Goal: Navigation & Orientation: Find specific page/section

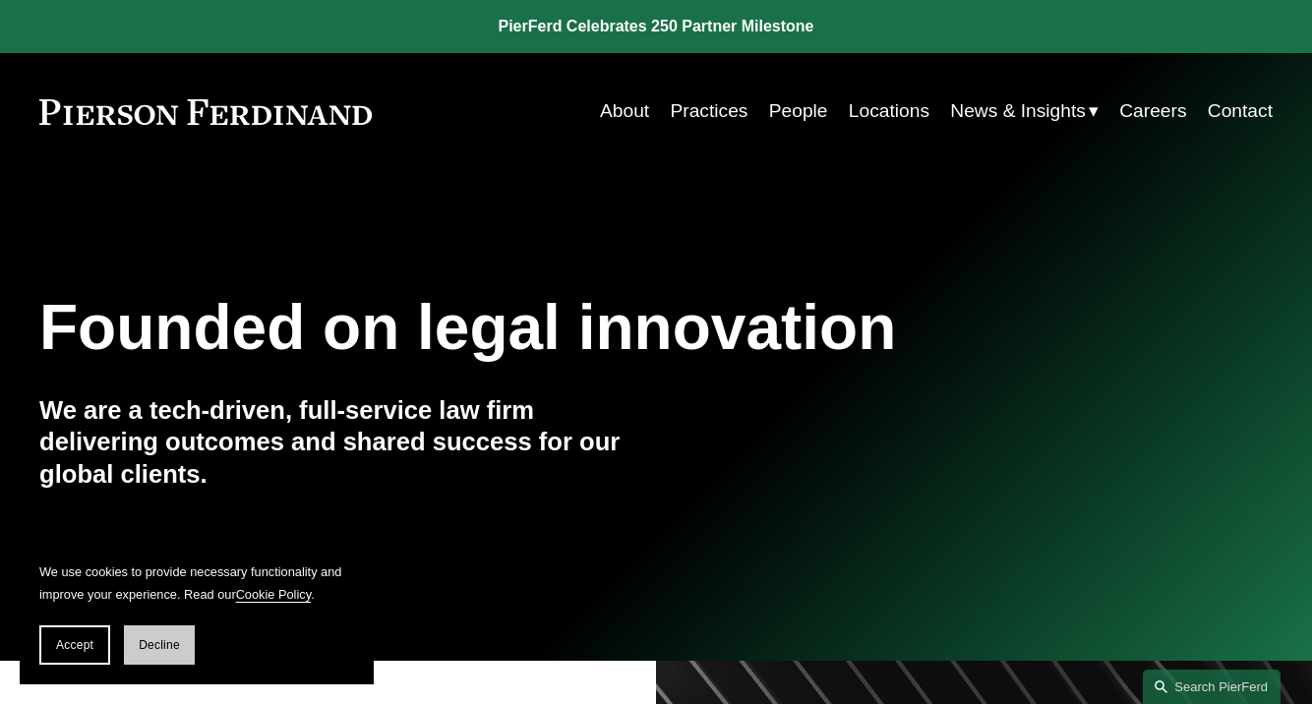
click at [179, 646] on span "Decline" at bounding box center [159, 646] width 41 height 14
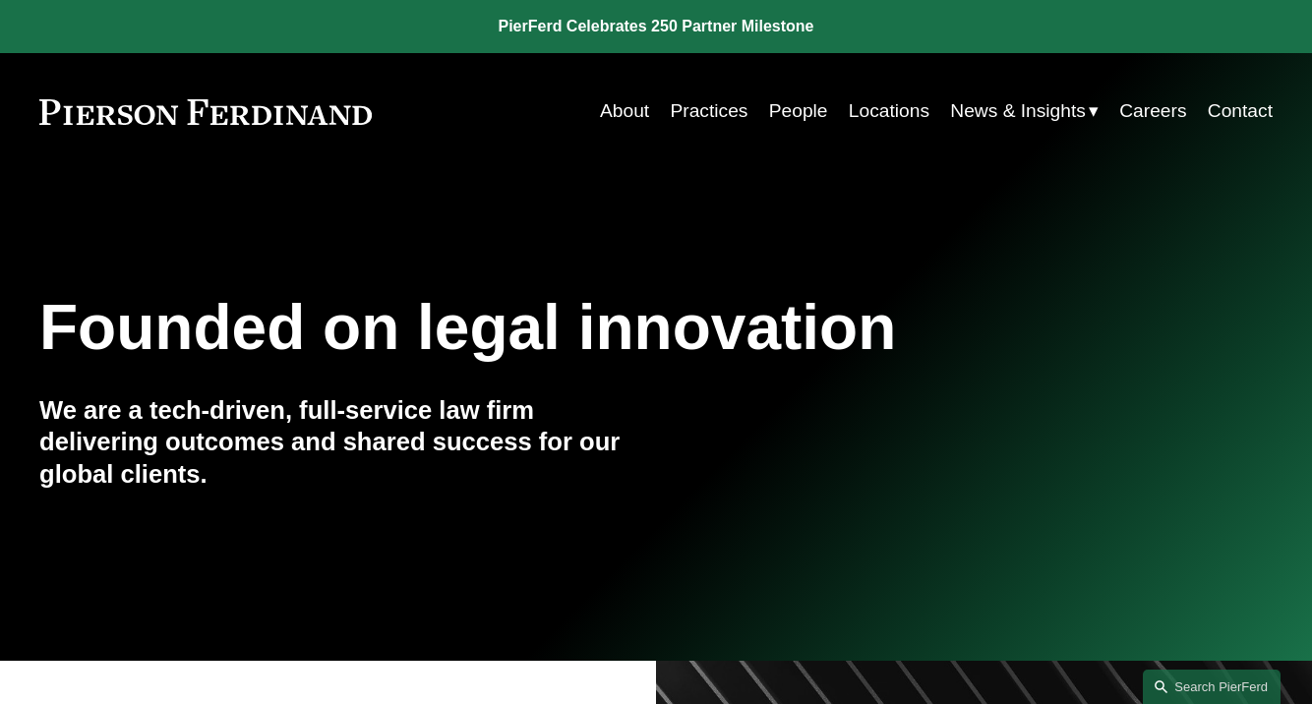
click at [782, 111] on link "People" at bounding box center [798, 110] width 59 height 37
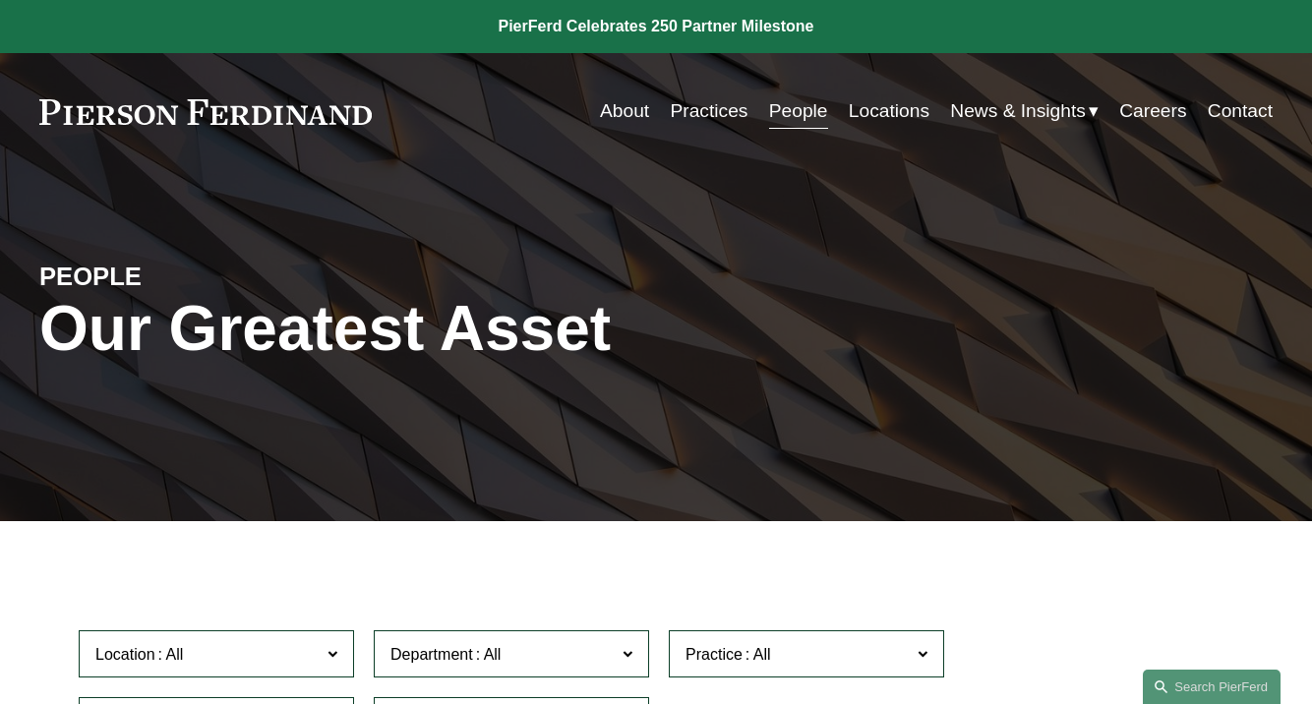
click at [0, 0] on span "News" at bounding box center [0, 0] width 0 height 0
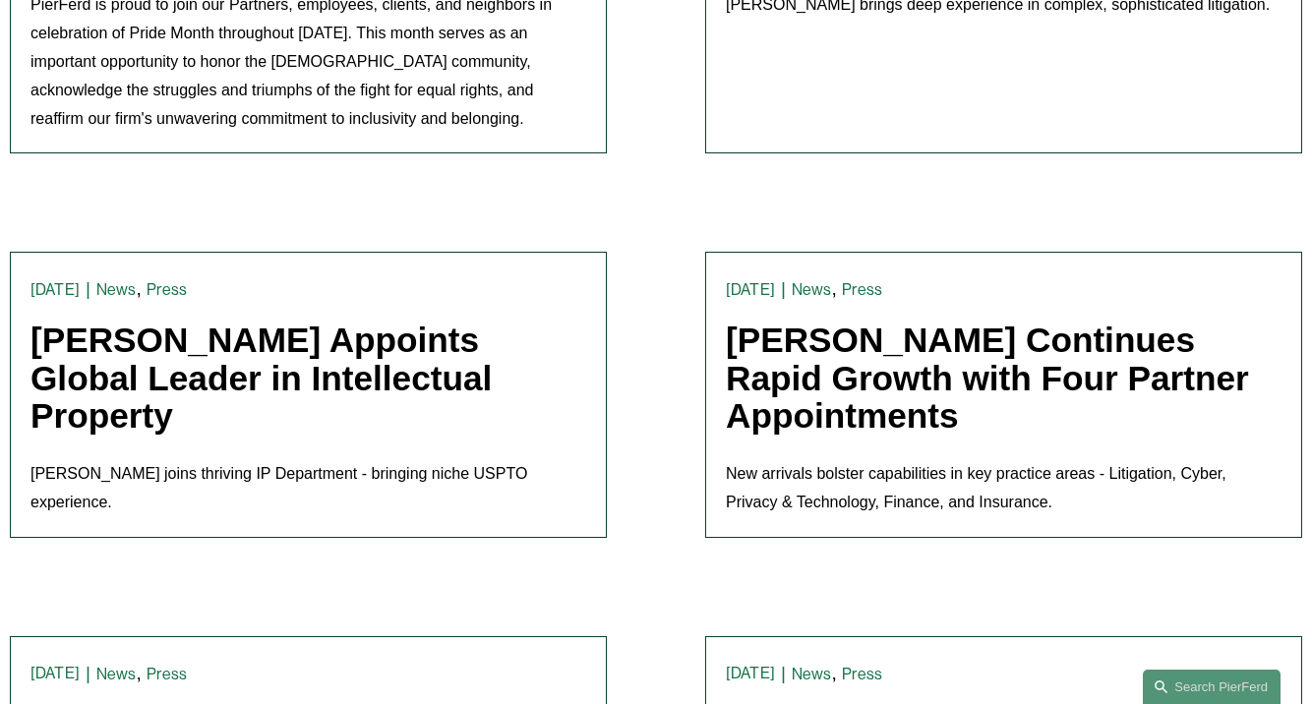
scroll to position [3653, 0]
